Goal: Check status: Check status

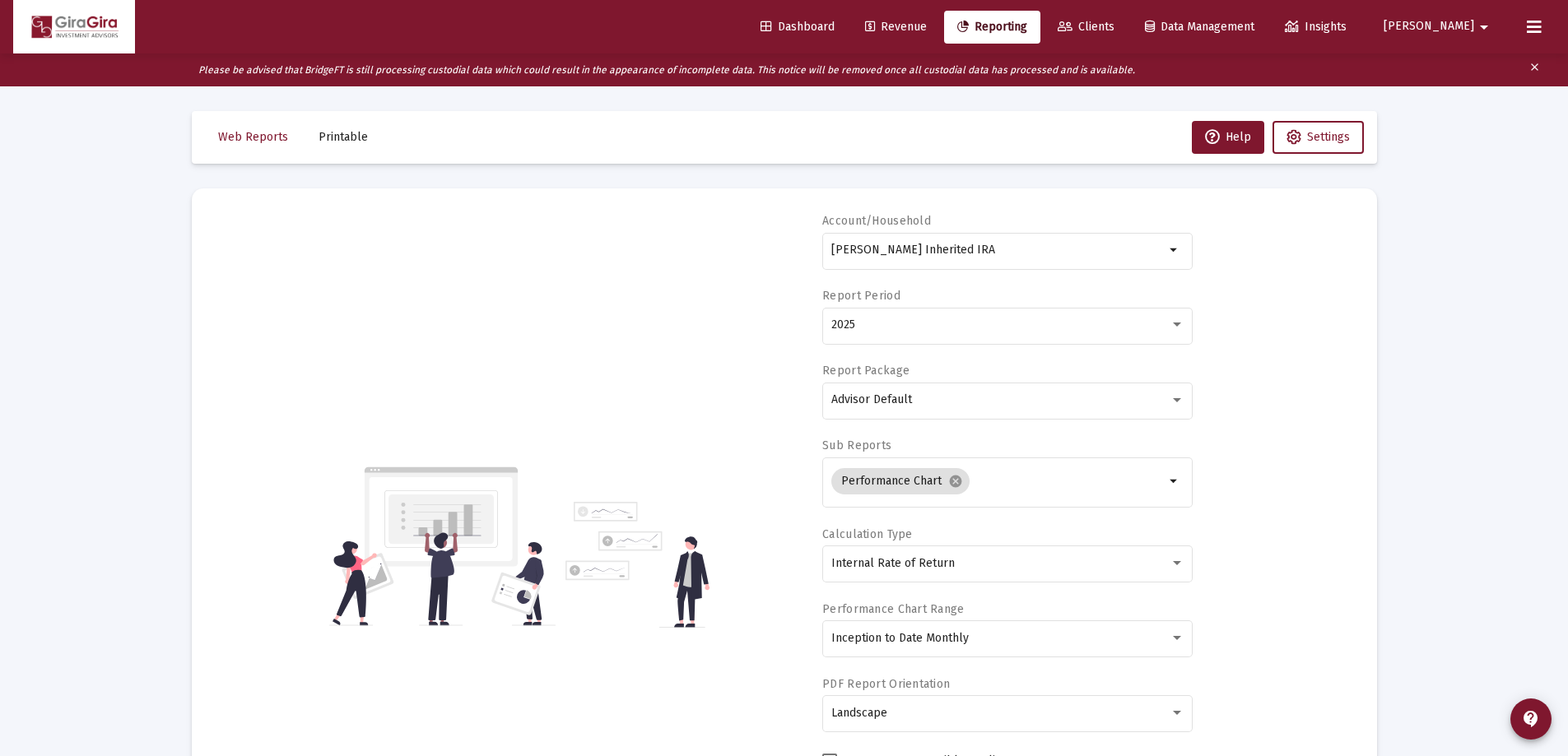
select select "View all"
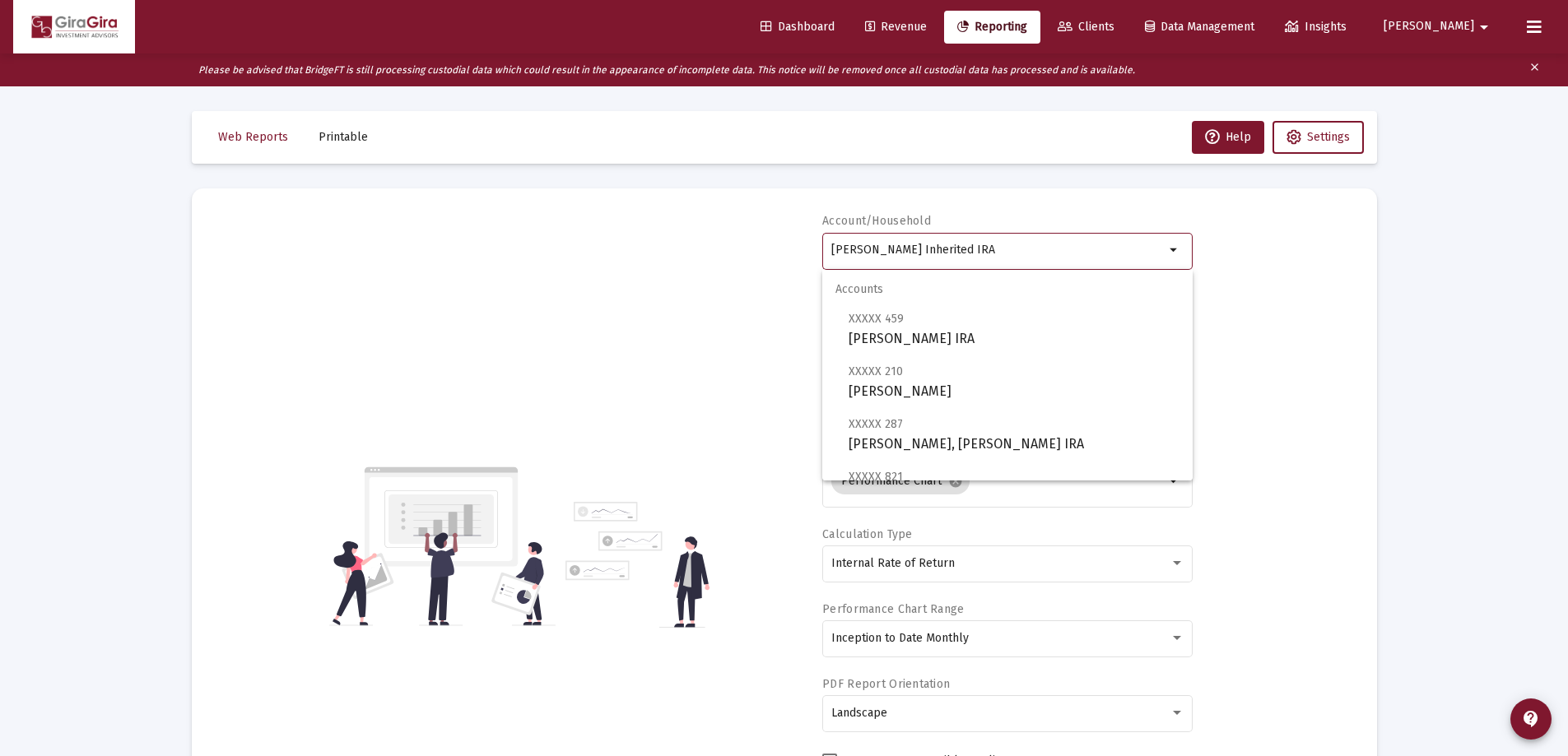
drag, startPoint x: 830, startPoint y: 246, endPoint x: 1733, endPoint y: 255, distance: 903.0
click at [1567, 255] on html "Dashboard Revenue Reporting Clients Data Management Insights [PERSON_NAME] Plea…" at bounding box center [784, 378] width 1568 height 756
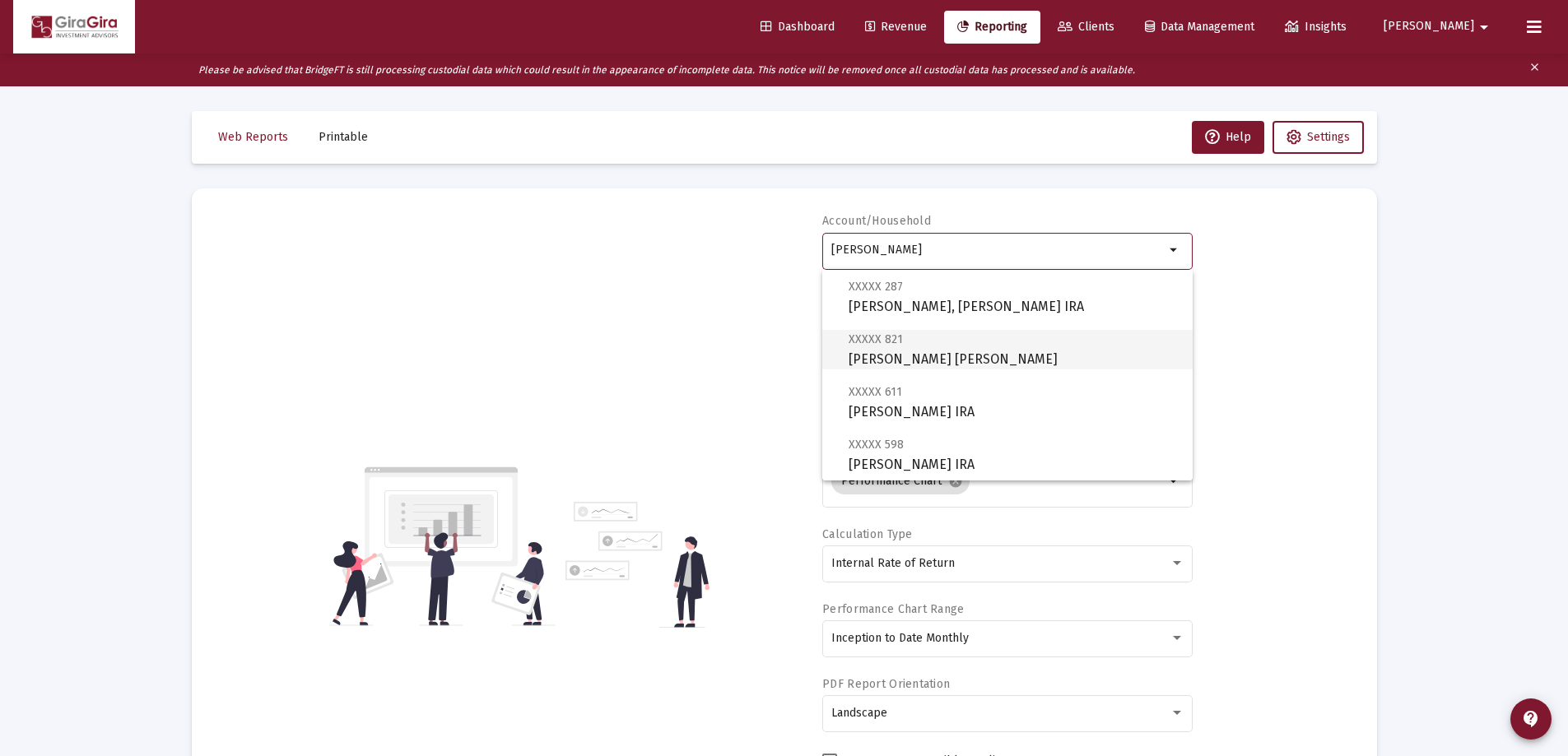
scroll to position [165, 0]
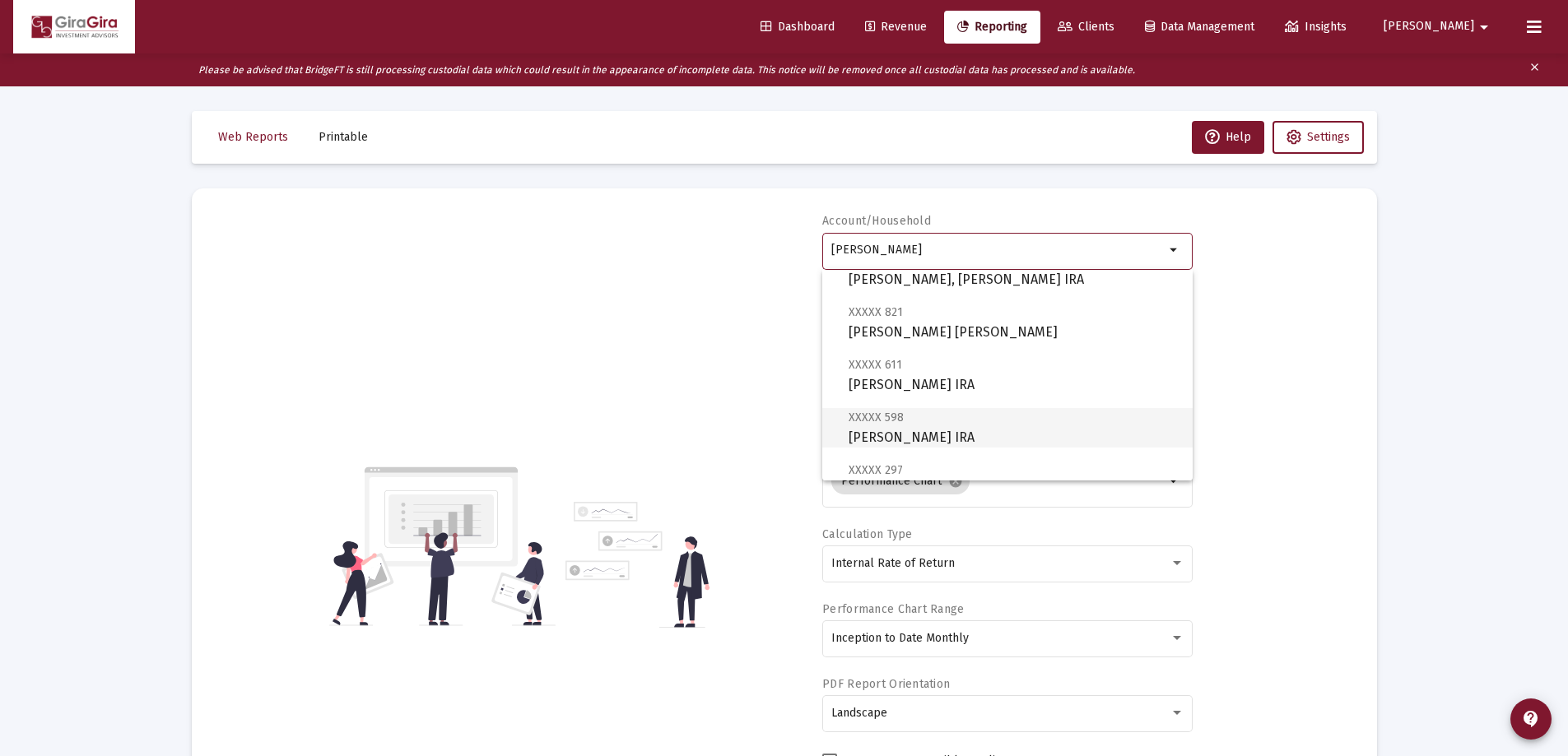
click at [890, 430] on span "XXXXX 598 [PERSON_NAME] IRA" at bounding box center [1014, 428] width 331 height 40
type input "[PERSON_NAME] IRA"
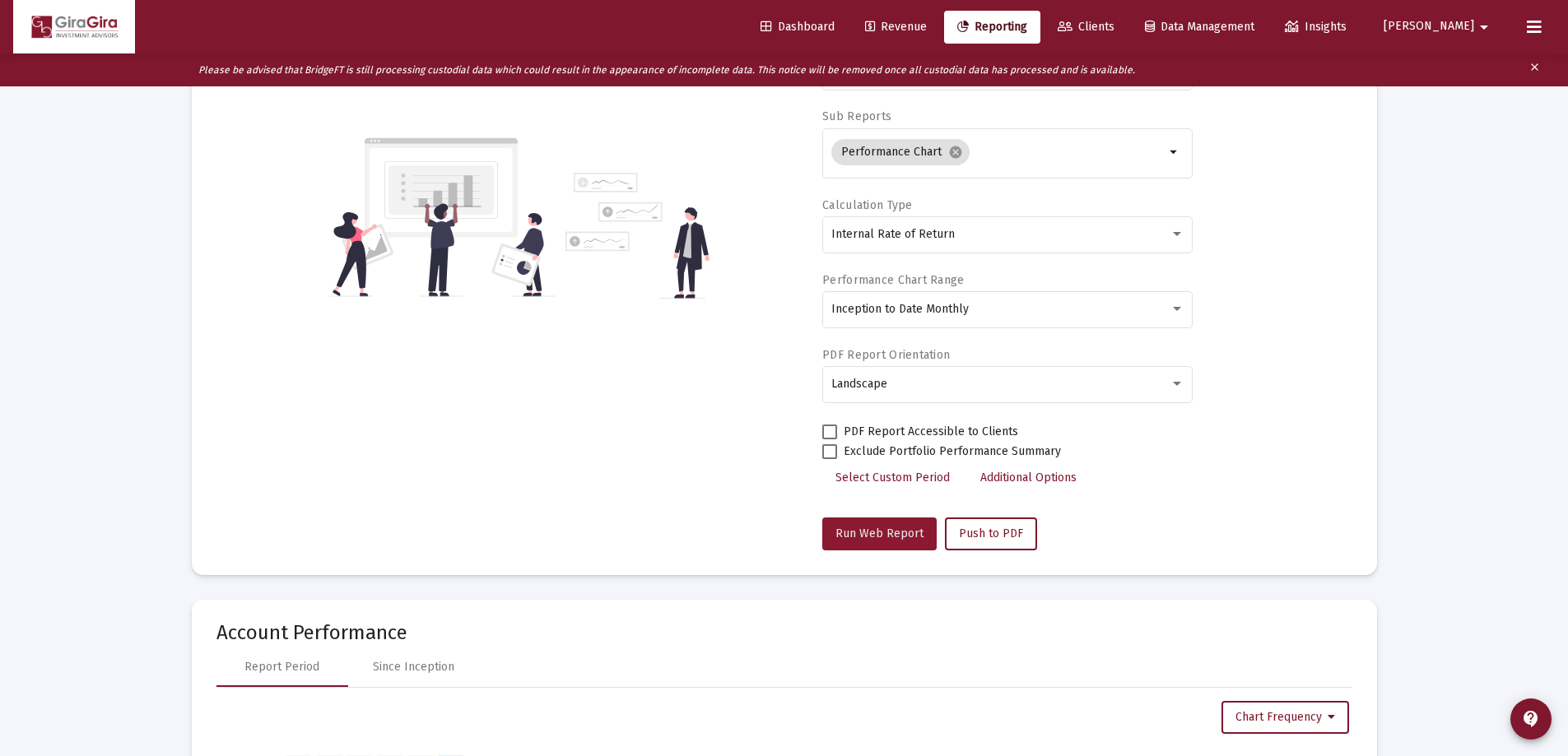
click at [882, 535] on span "Run Web Report" at bounding box center [880, 533] width 88 height 14
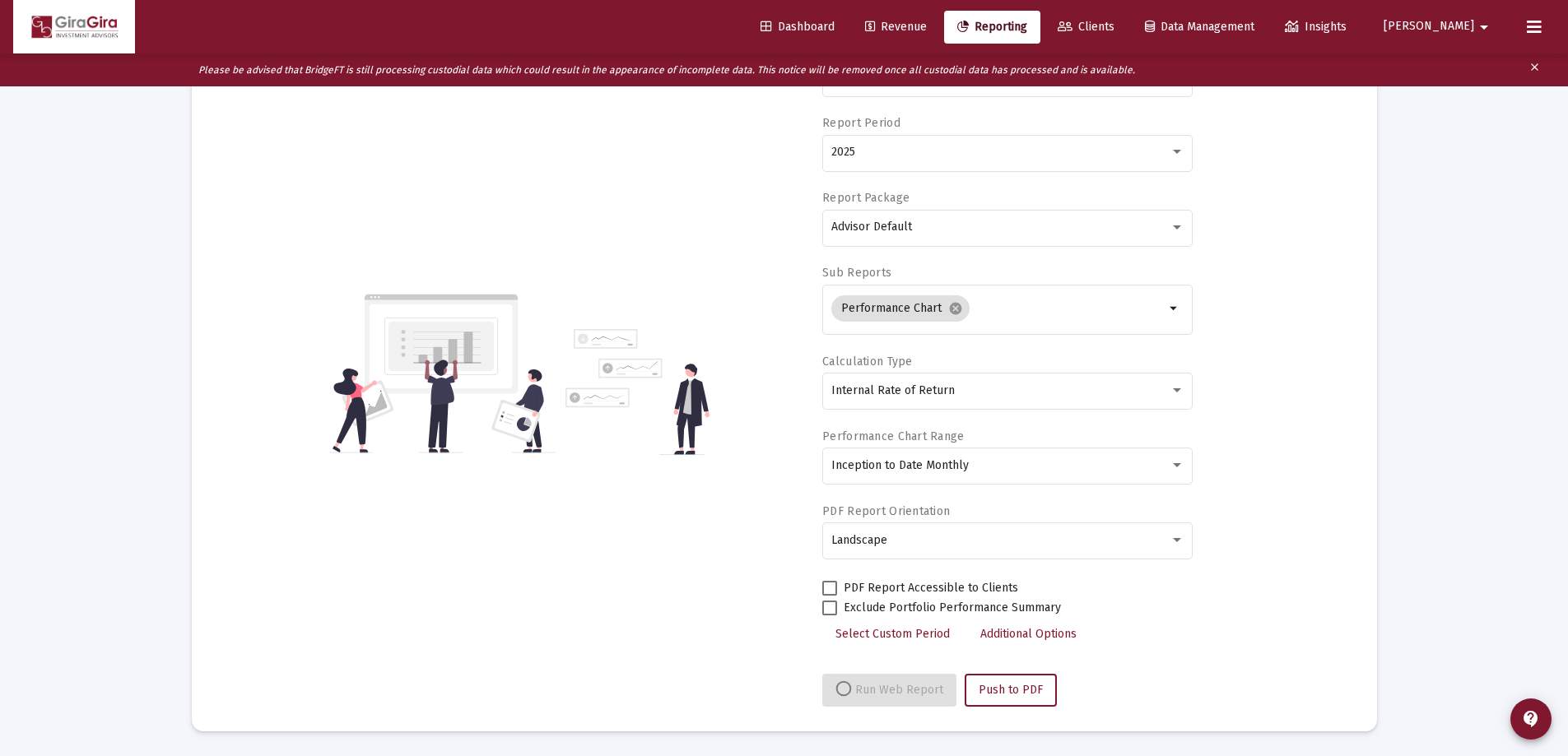
scroll to position [329, 0]
select select "View all"
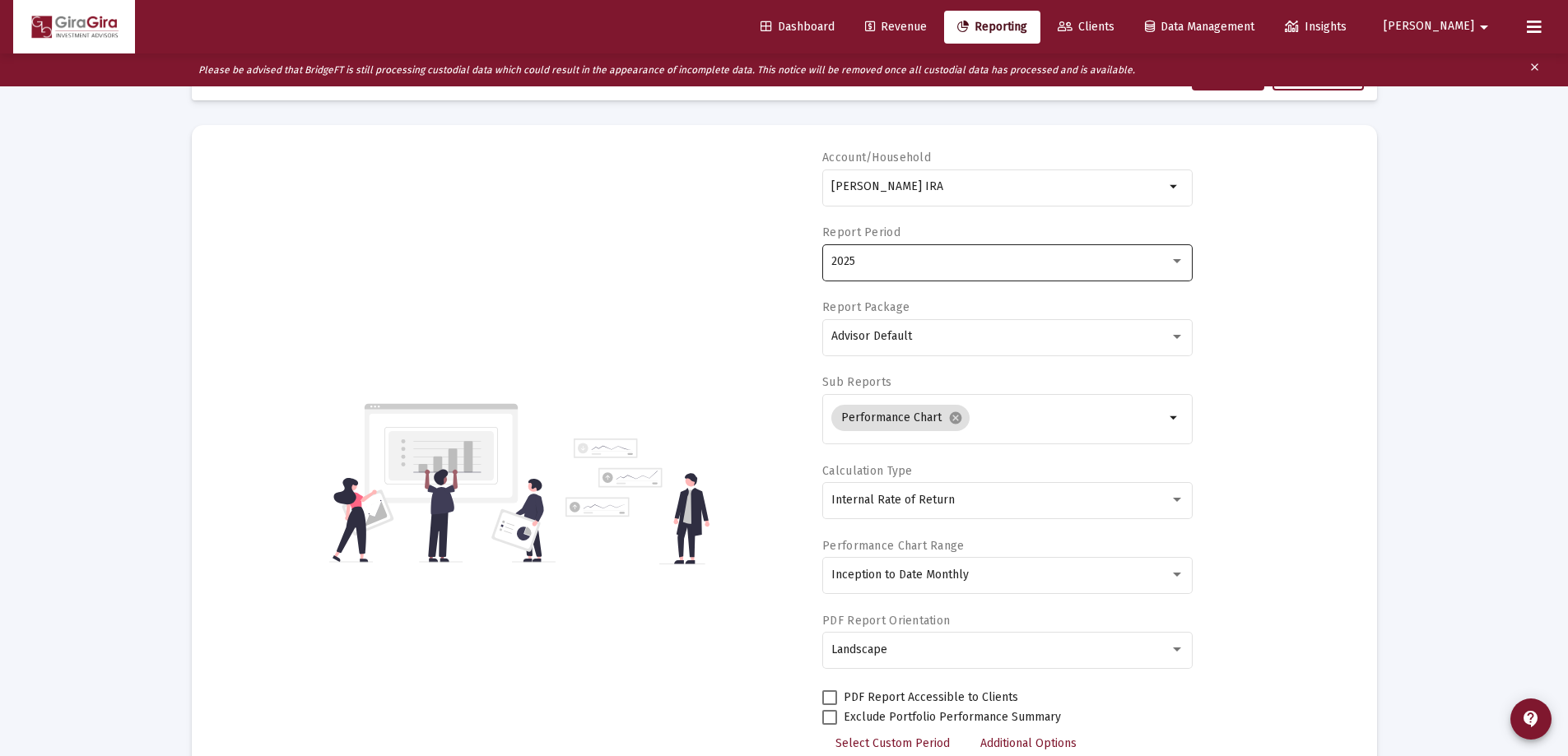
scroll to position [411, 0]
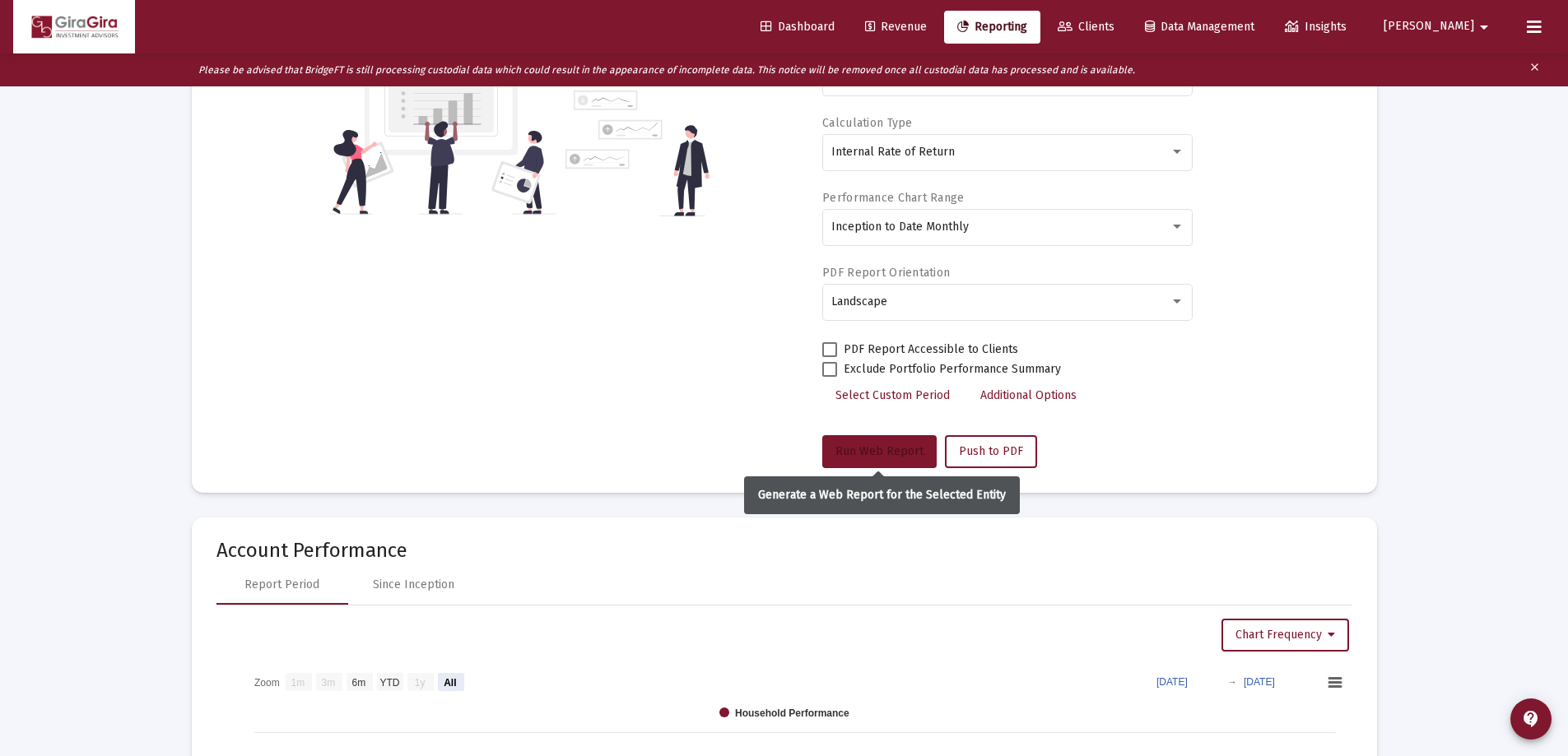
click at [892, 447] on span "Run Web Report" at bounding box center [880, 451] width 88 height 14
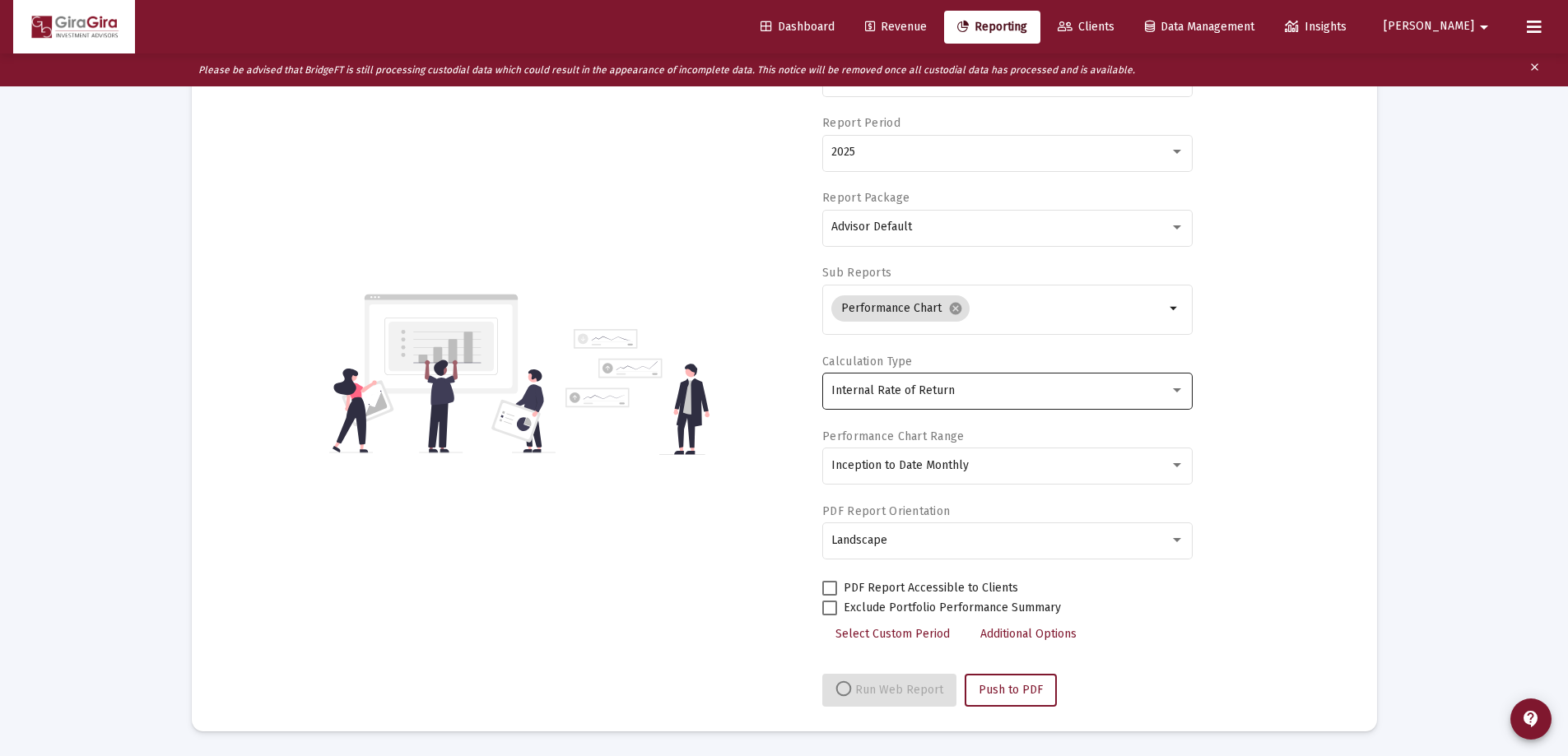
select select "View all"
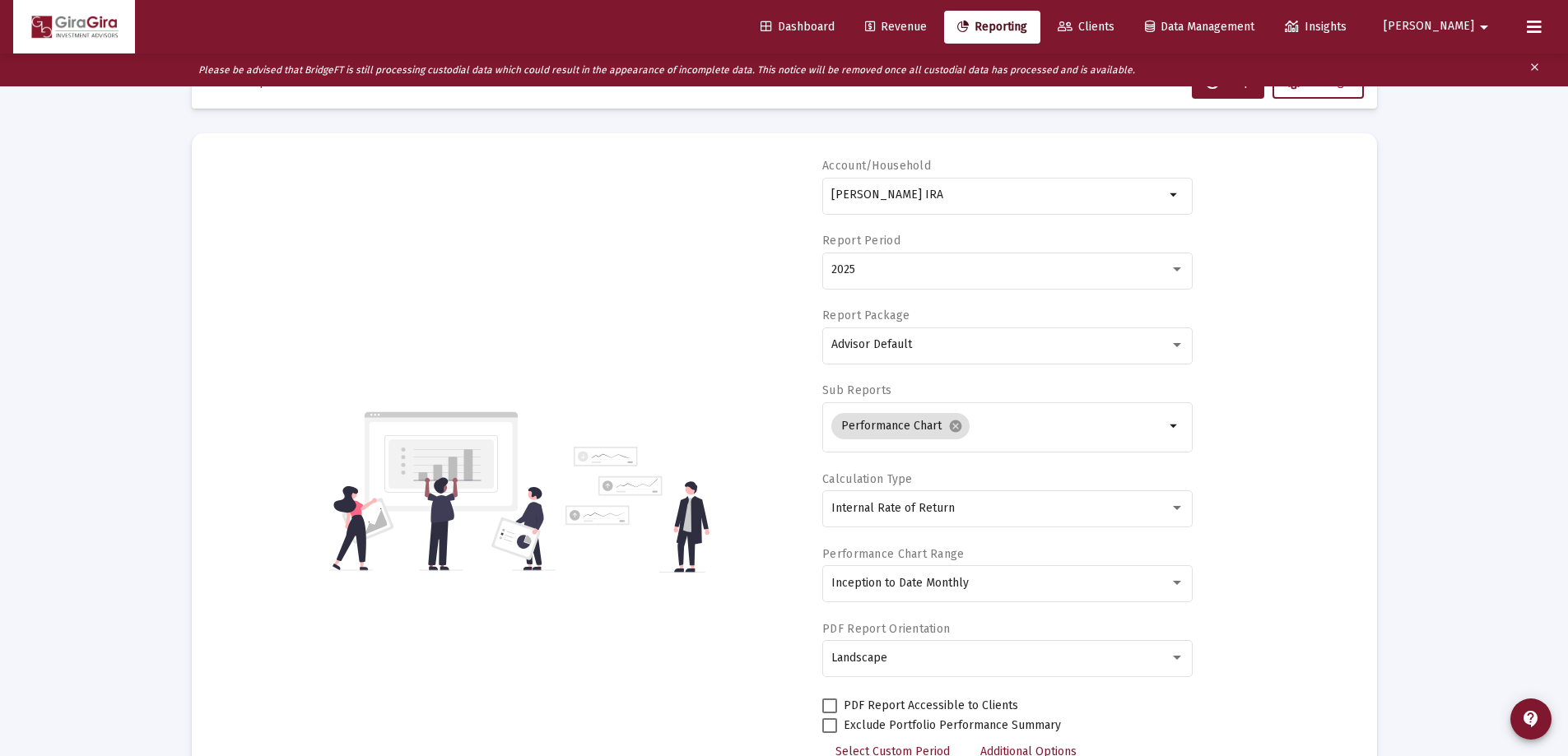
scroll to position [0, 0]
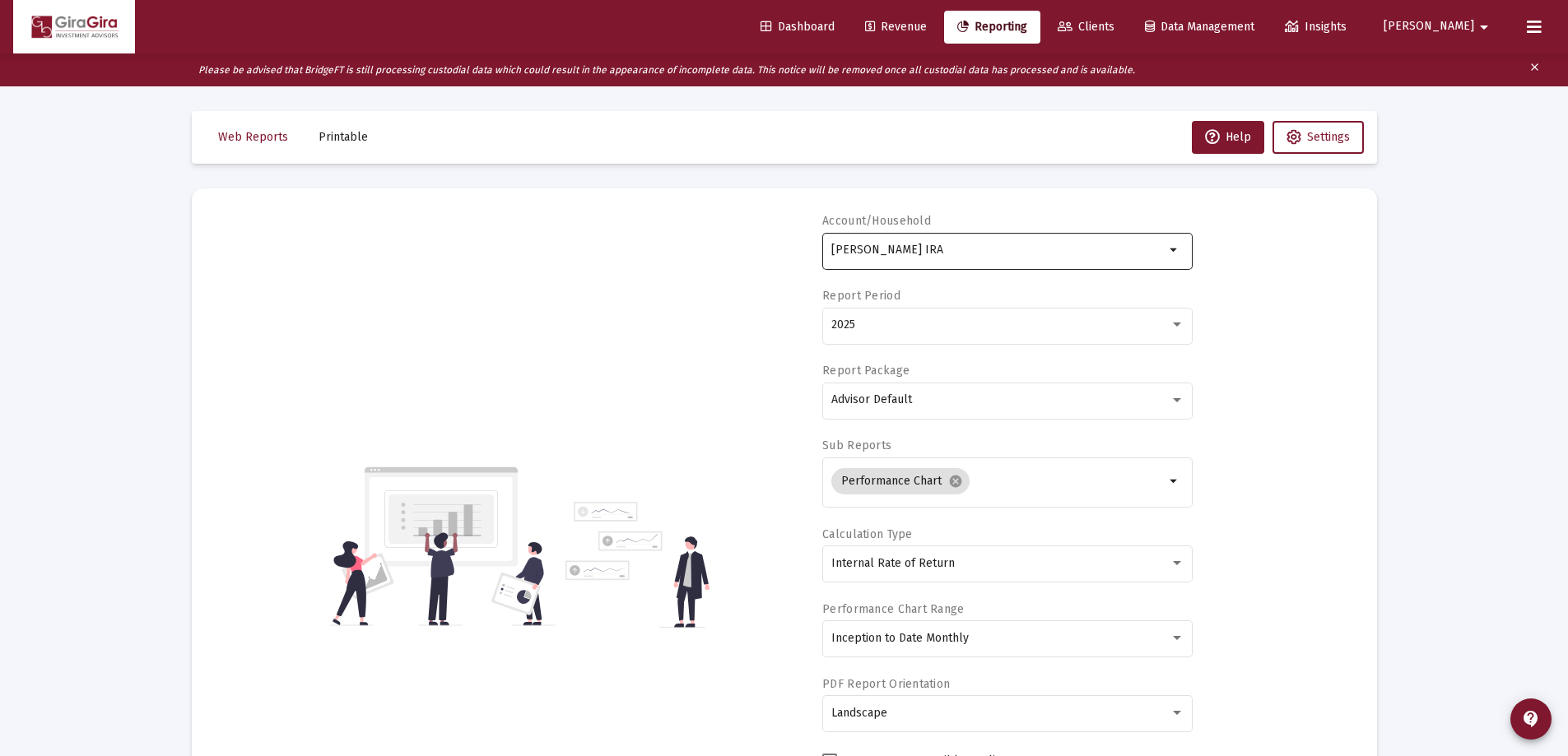
click at [885, 253] on input "[PERSON_NAME] IRA" at bounding box center [997, 250] width 333 height 13
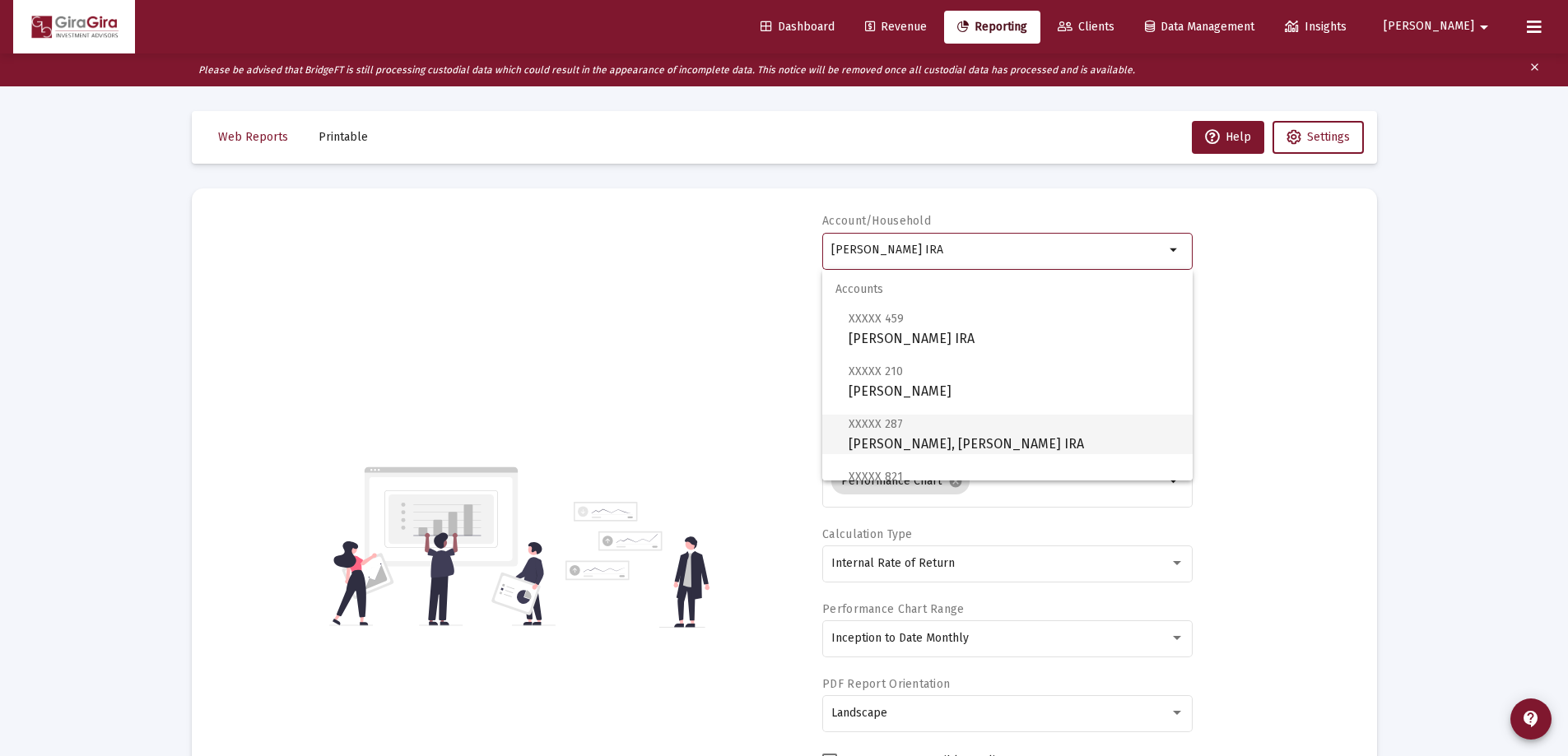
click at [924, 437] on span "XXXXX 287 [PERSON_NAME], [PERSON_NAME] IRA" at bounding box center [1014, 434] width 331 height 40
type input "[PERSON_NAME], [PERSON_NAME] IRA"
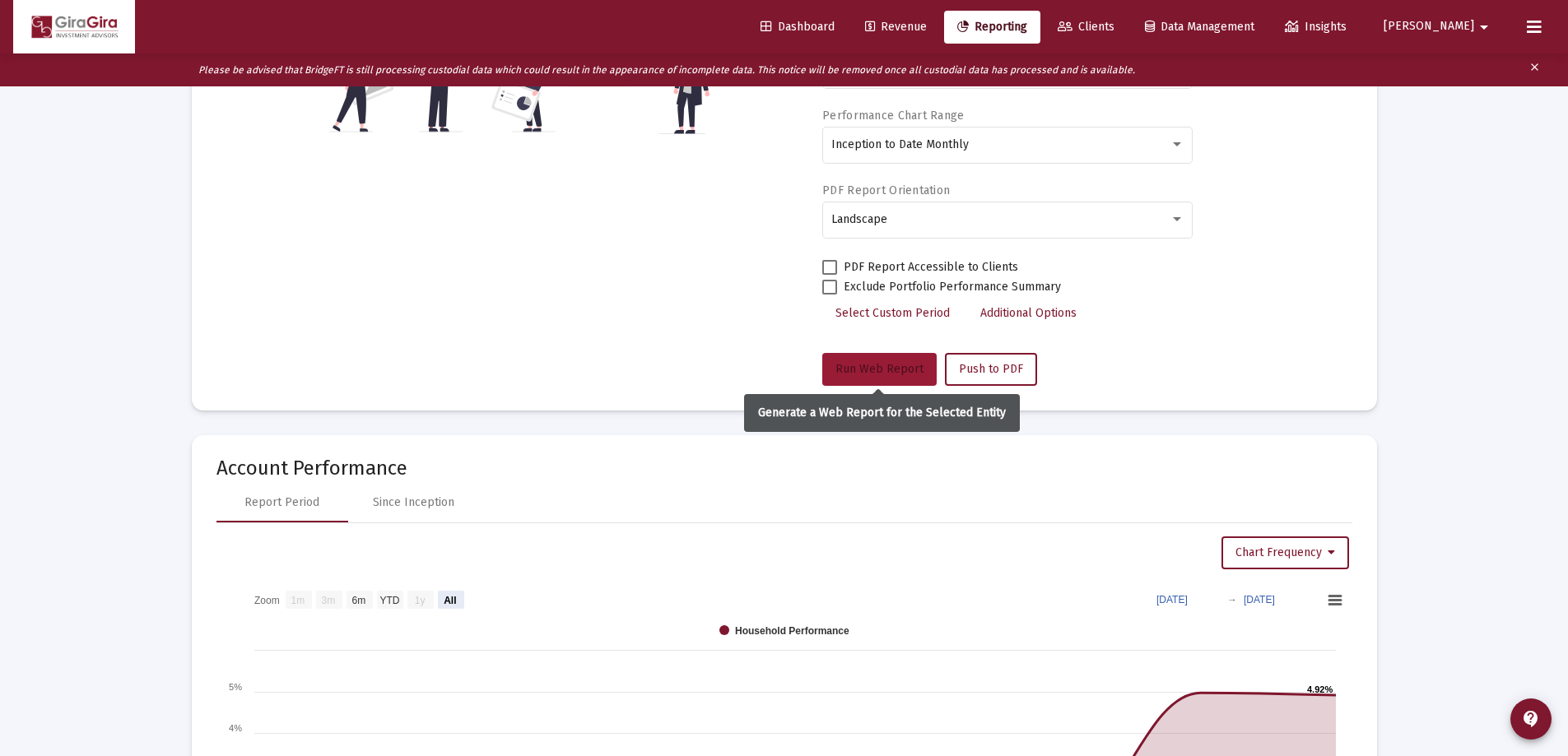
click at [868, 372] on span "Run Web Report" at bounding box center [880, 368] width 88 height 14
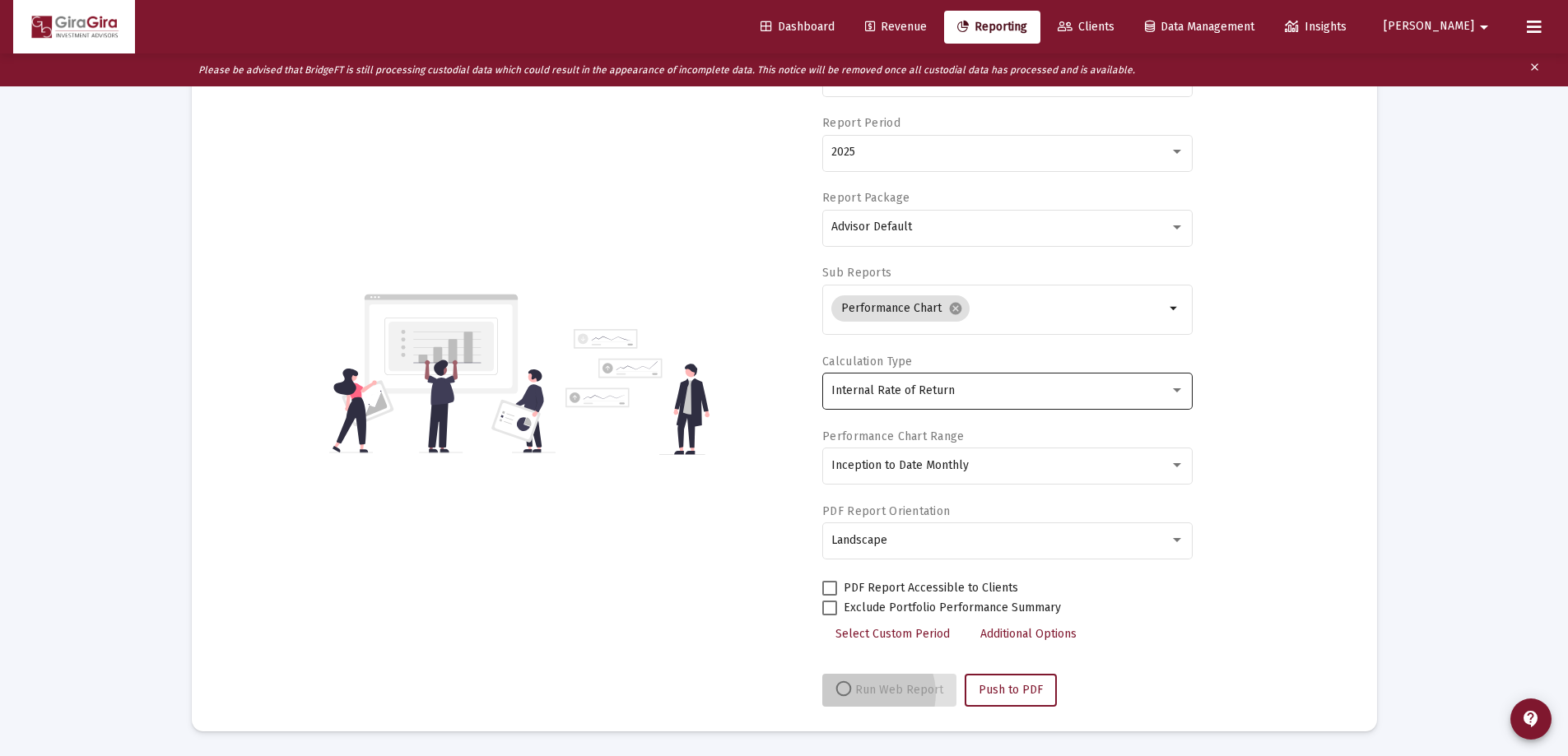
scroll to position [173, 0]
select select "View all"
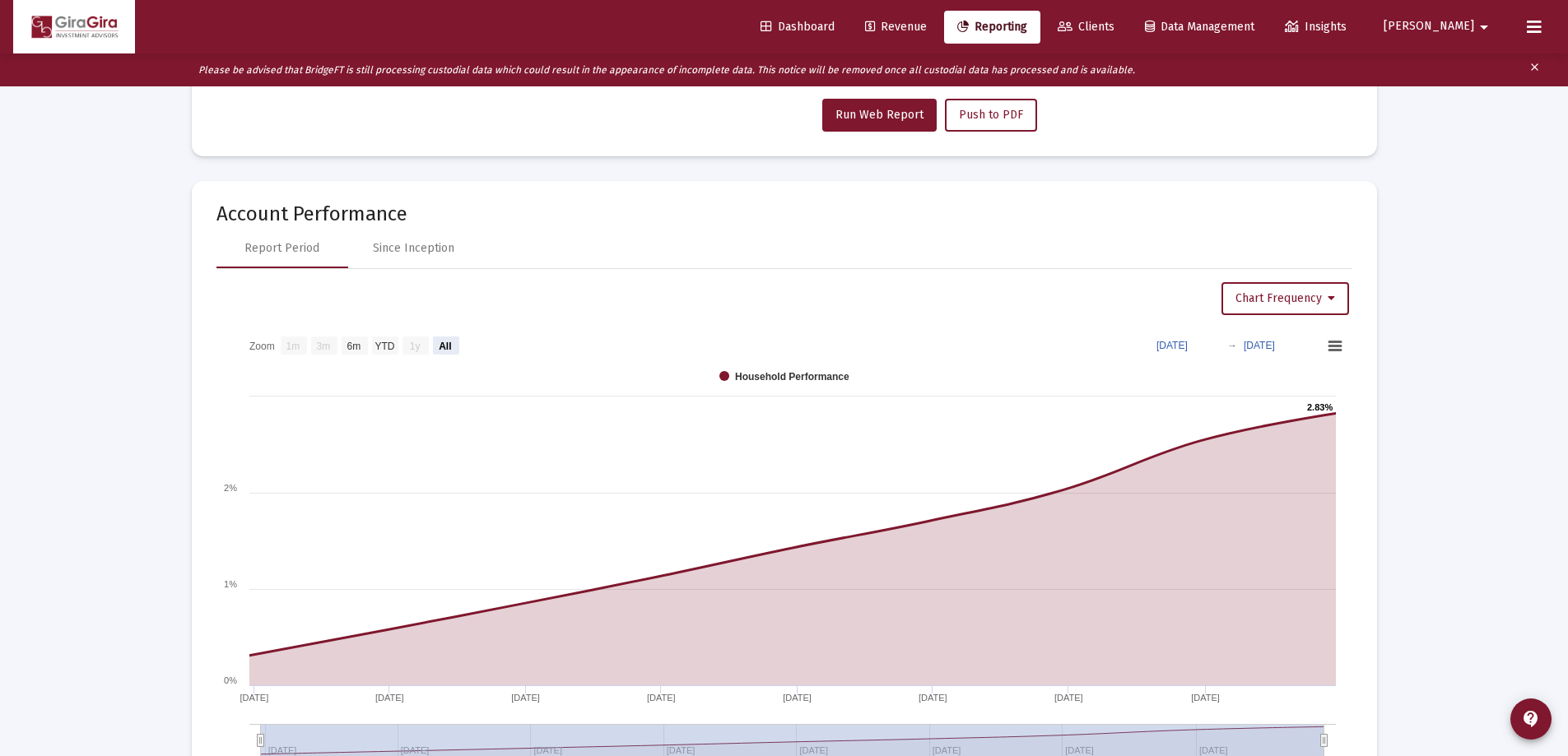
scroll to position [822, 0]
